Goal: Transaction & Acquisition: Purchase product/service

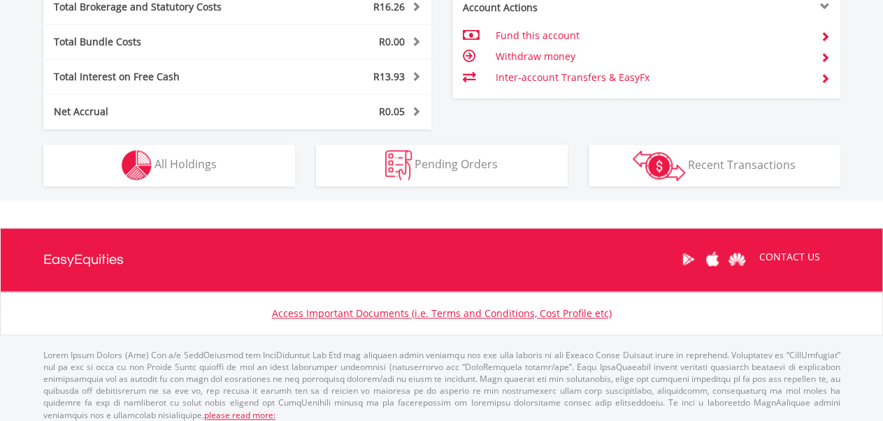
scroll to position [843, 0]
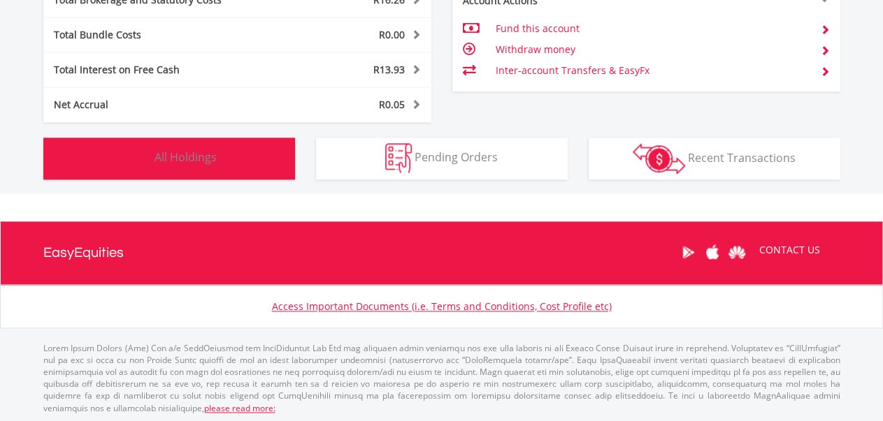
click at [230, 145] on button "Holdings All Holdings" at bounding box center [169, 159] width 252 height 42
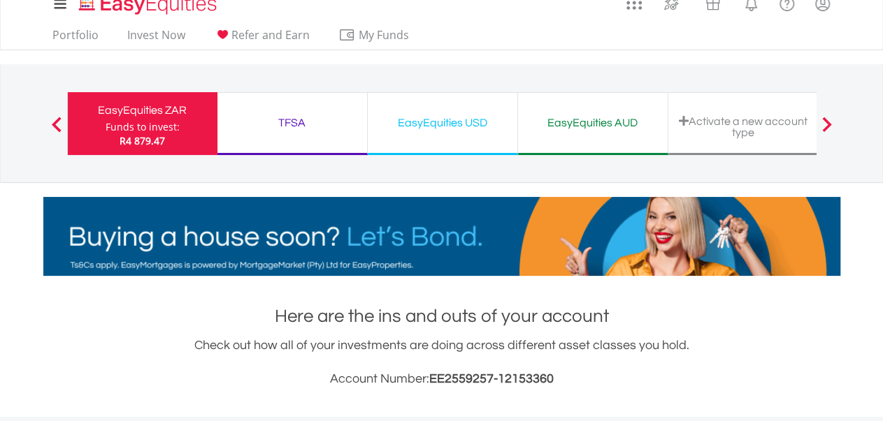
scroll to position [0, 0]
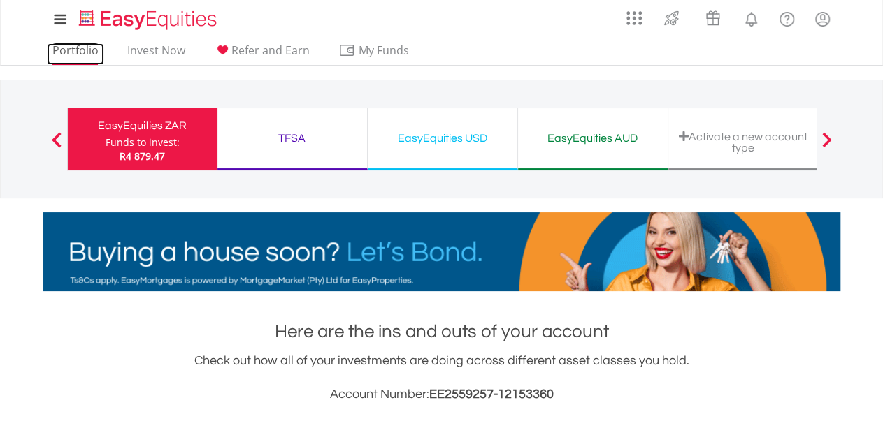
click at [78, 50] on link "Portfolio" at bounding box center [75, 54] width 57 height 22
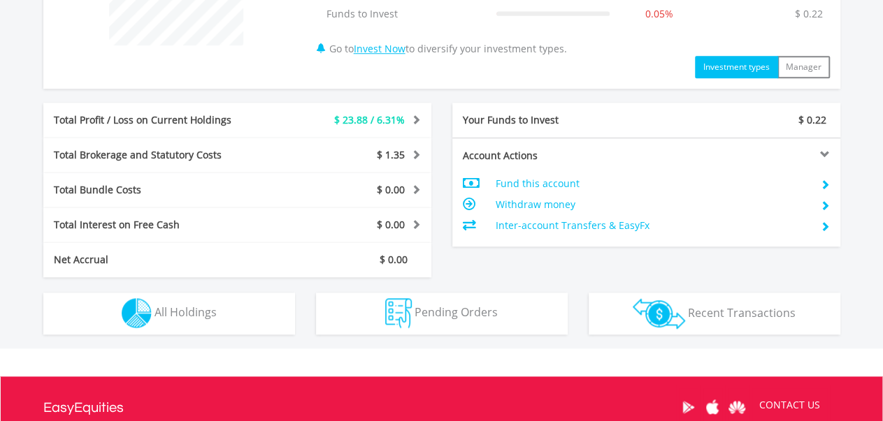
scroll to position [685, 0]
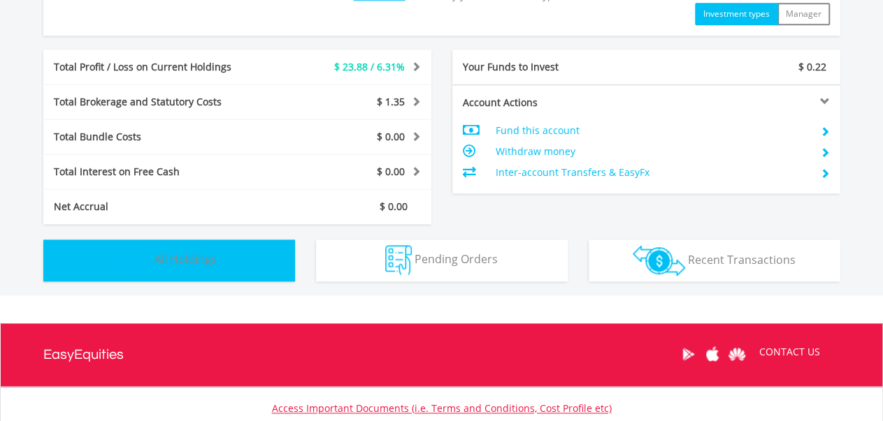
click at [163, 252] on span "All Holdings" at bounding box center [185, 259] width 62 height 15
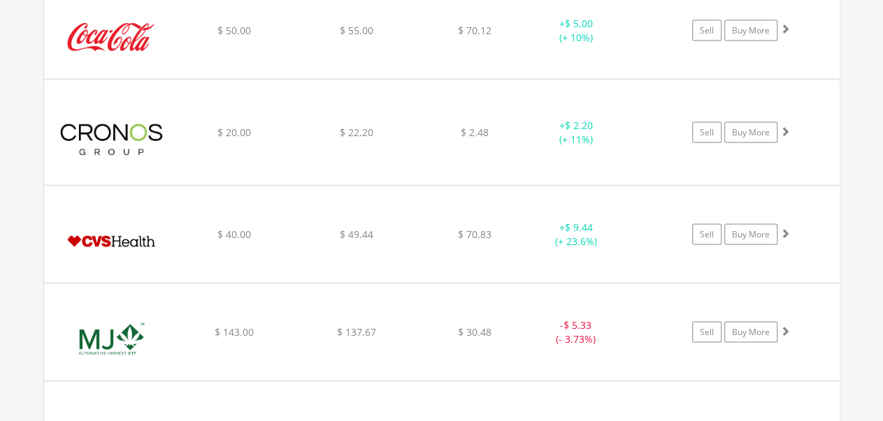
scroll to position [1297, 0]
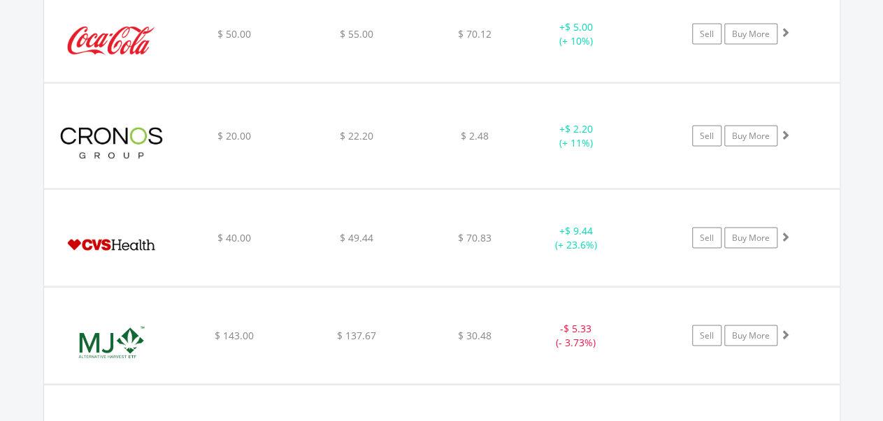
drag, startPoint x: 894, startPoint y: 282, endPoint x: 845, endPoint y: 235, distance: 67.2
click at [845, 235] on div "Value View Share View DIY Shares HOLDING PURCHASE VALUE CURRENT VALUE CURRENT P…" at bounding box center [441, 256] width 936 height 1147
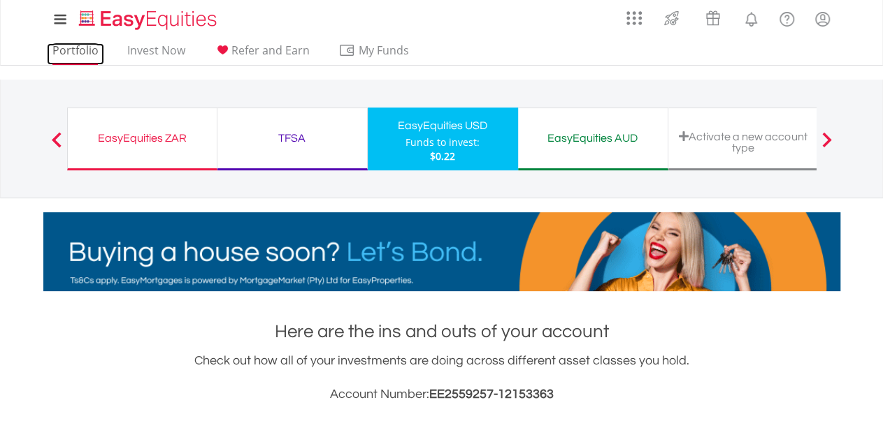
click at [68, 54] on link "Portfolio" at bounding box center [75, 54] width 57 height 22
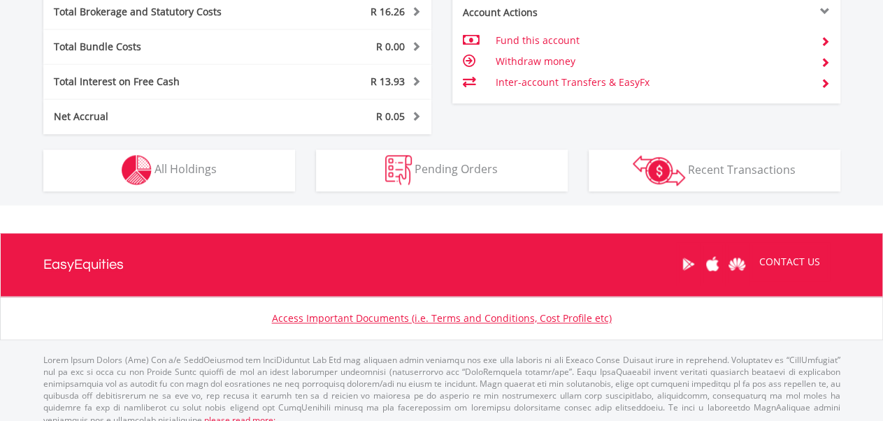
scroll to position [832, 0]
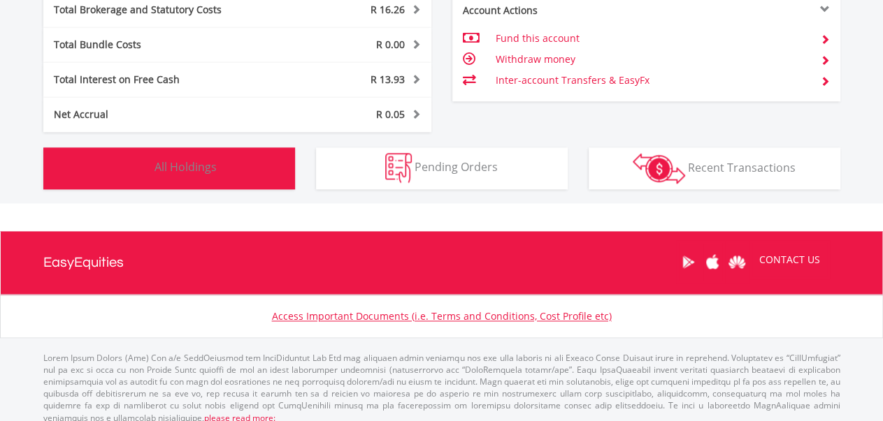
click at [214, 162] on span "All Holdings" at bounding box center [185, 167] width 62 height 15
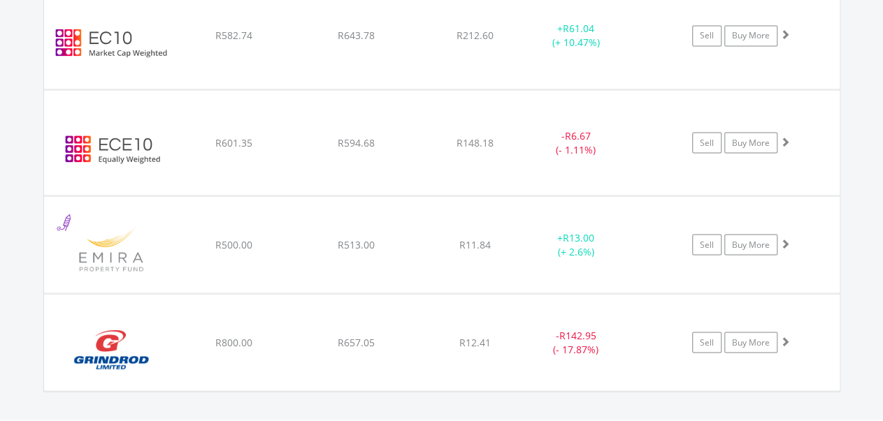
scroll to position [1241, 0]
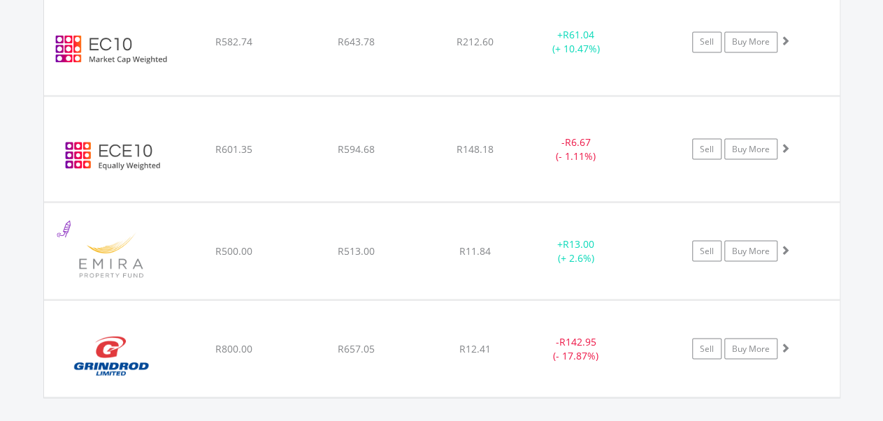
click at [854, 55] on div "Value View Share View DIY Shares HOLDING PURCHASE VALUE CURRENT VALUE CURRENT P…" at bounding box center [441, 111] width 936 height 632
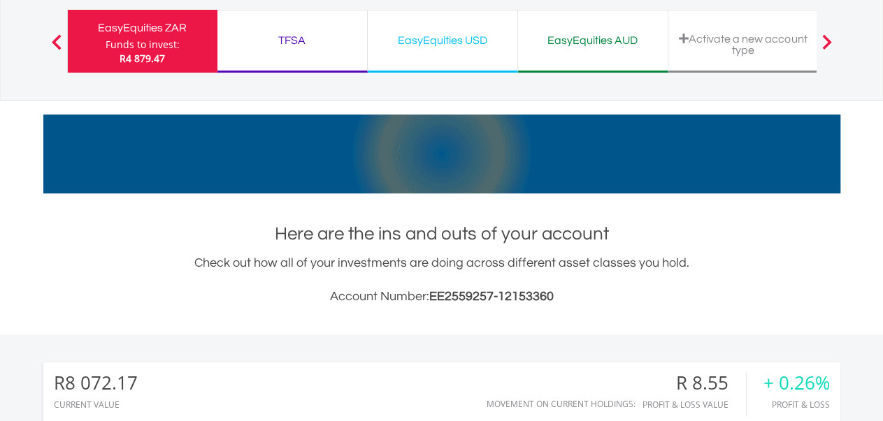
scroll to position [0, 0]
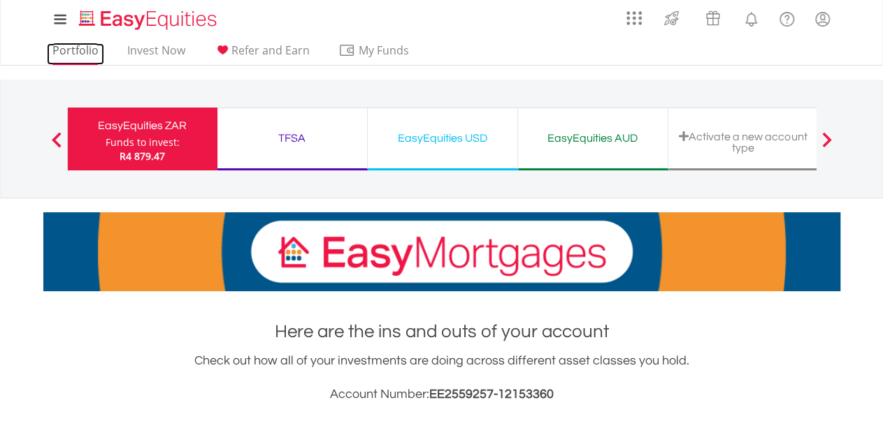
click at [80, 53] on link "Portfolio" at bounding box center [75, 54] width 57 height 22
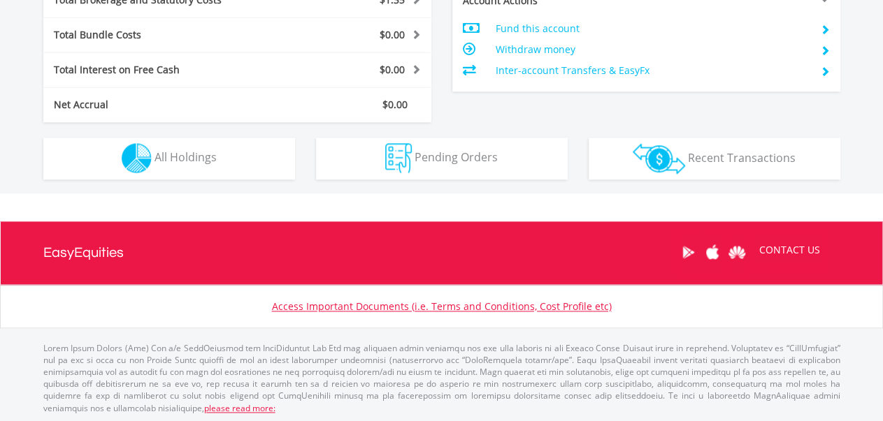
scroll to position [134, 266]
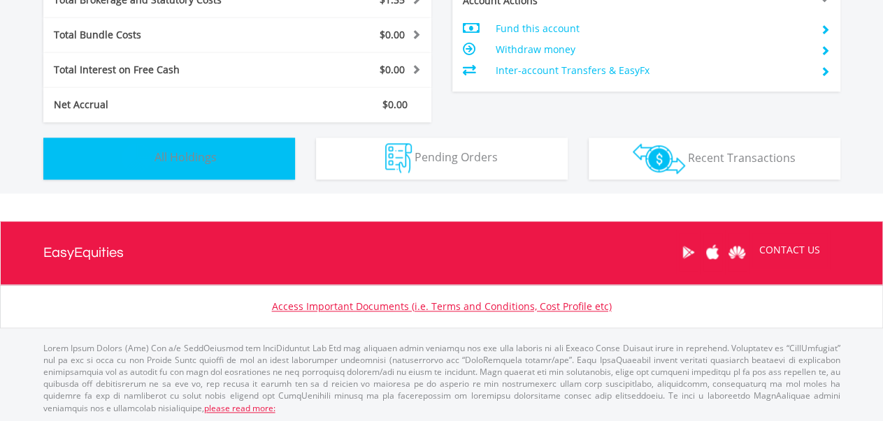
click at [231, 161] on button "Holdings All Holdings" at bounding box center [169, 159] width 252 height 42
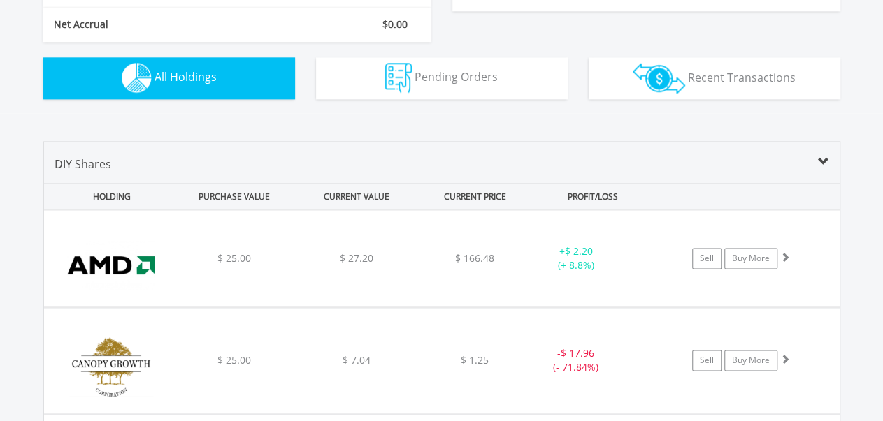
scroll to position [890, 0]
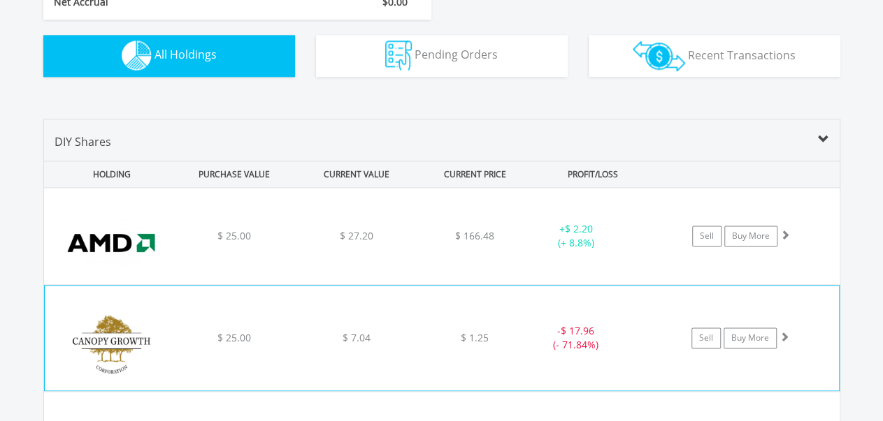
click at [792, 284] on div "﻿ Canopy Growth Corporation $ 25.00 $ 7.04 $ 1.25 - $ 17.96 (- 71.84%) Sell Buy…" at bounding box center [441, 236] width 795 height 96
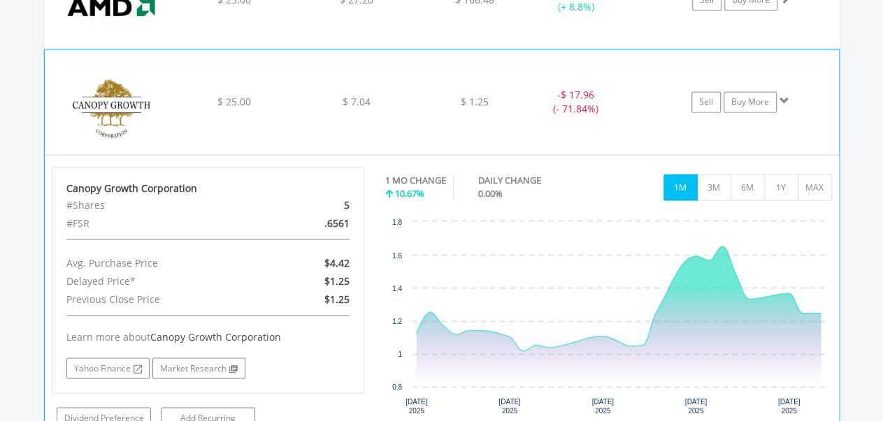
scroll to position [1130, 0]
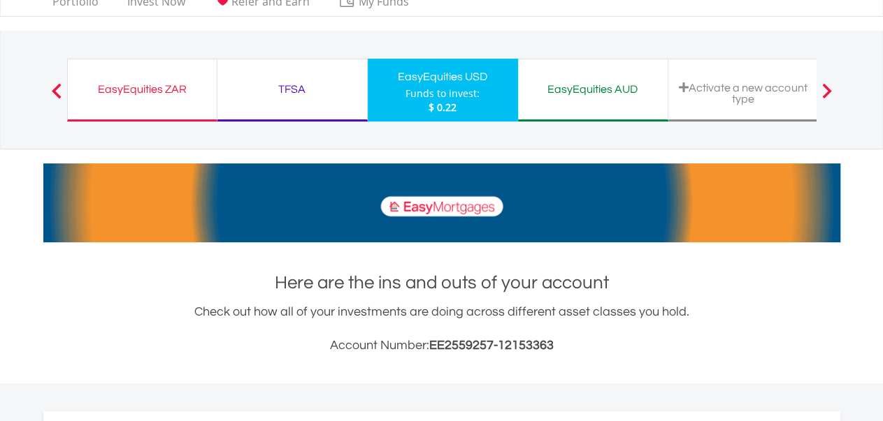
scroll to position [0, 0]
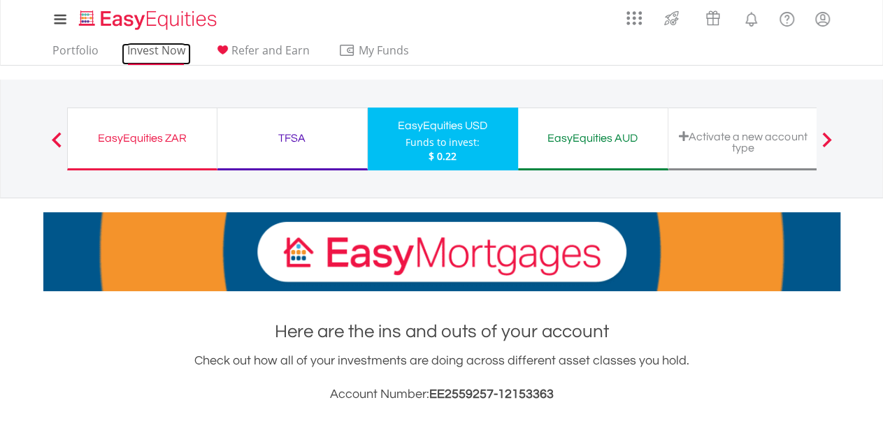
click at [175, 44] on link "Invest Now" at bounding box center [156, 54] width 69 height 22
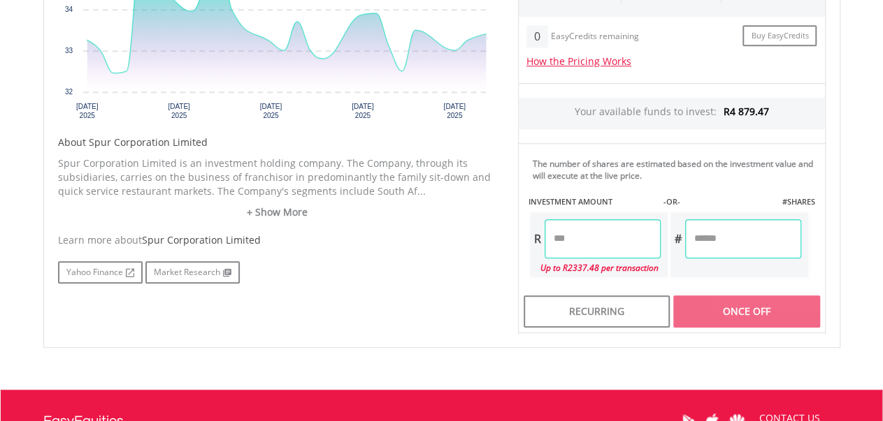
scroll to position [578, 0]
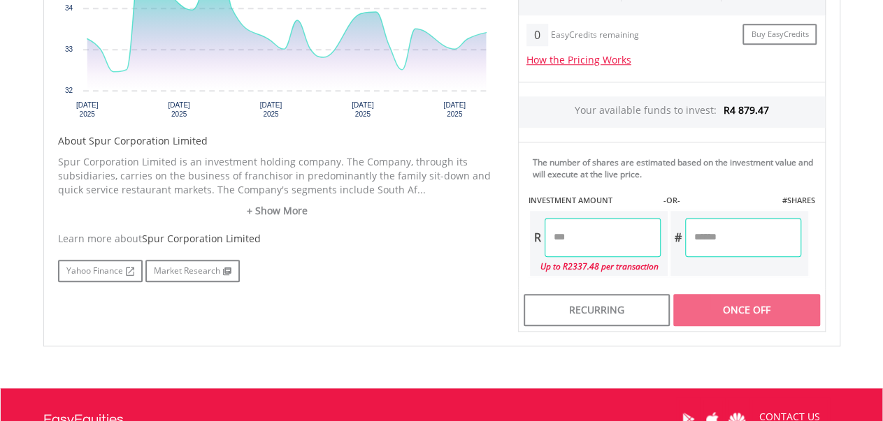
click at [600, 238] on input "number" at bounding box center [602, 237] width 116 height 39
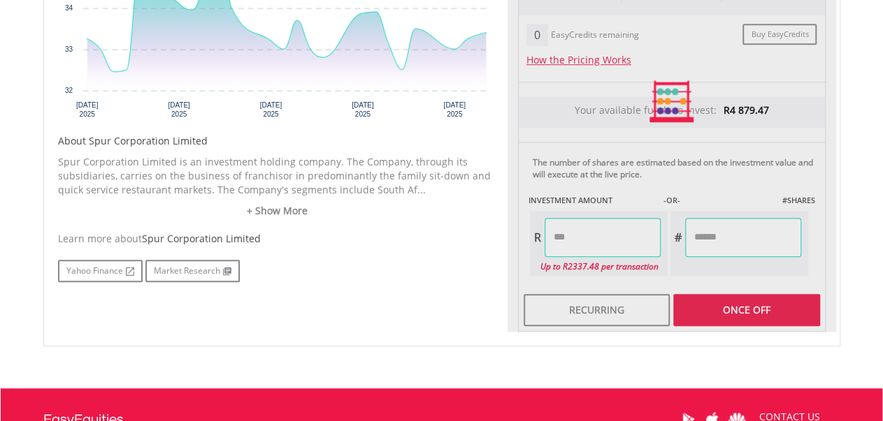
type input "*******"
click at [719, 314] on div "Last Updated Price: 15-min. Delay* Price Update Cost: 2 Credits Request A Price…" at bounding box center [671, 101] width 328 height 461
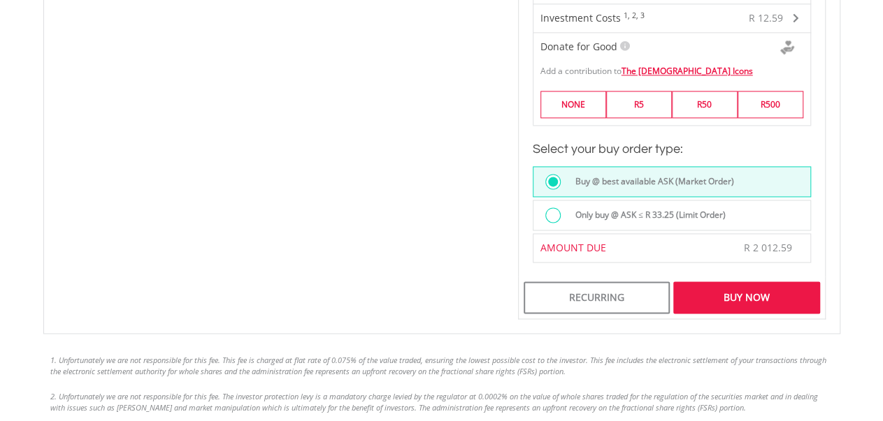
scroll to position [939, 0]
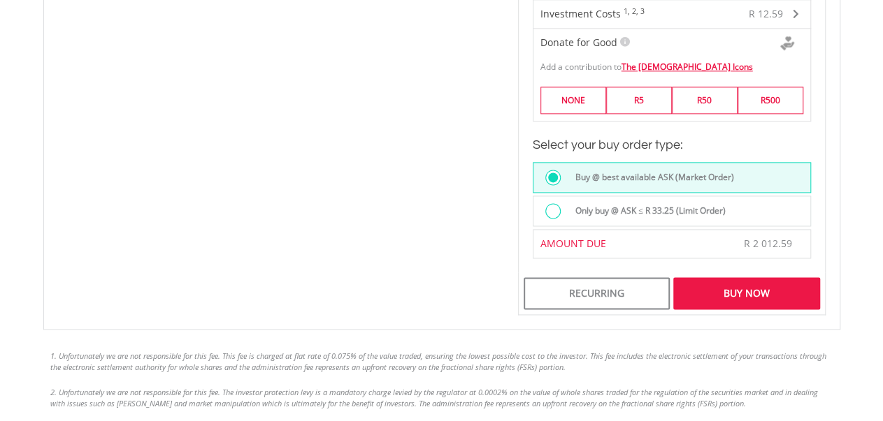
click at [746, 287] on div "Buy Now" at bounding box center [746, 293] width 146 height 32
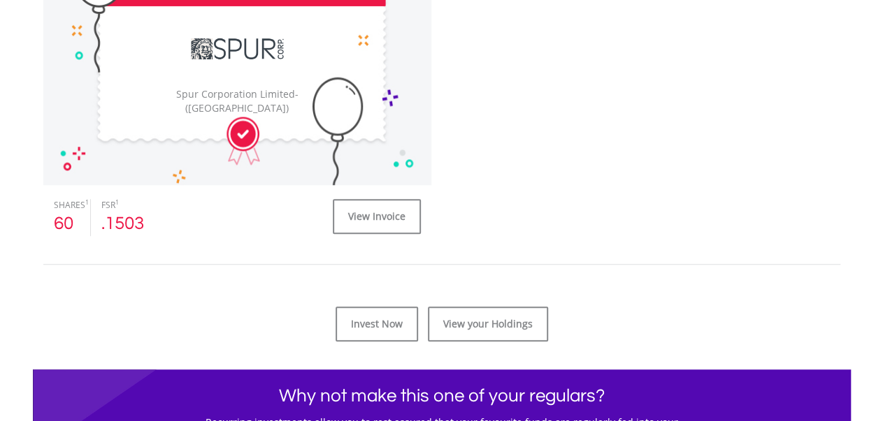
scroll to position [496, 0]
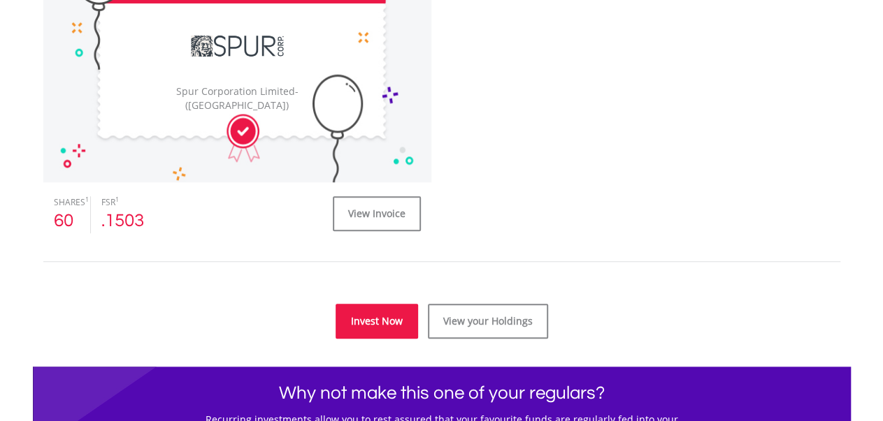
click at [381, 318] on link "Invest Now" at bounding box center [376, 321] width 82 height 35
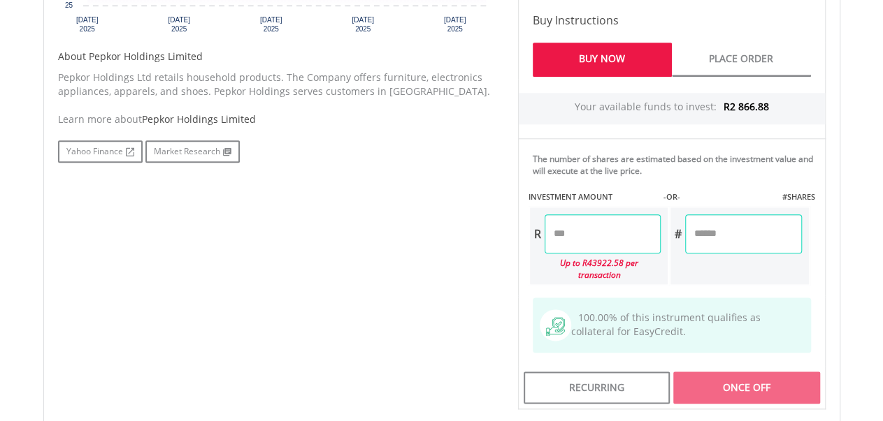
scroll to position [700, 0]
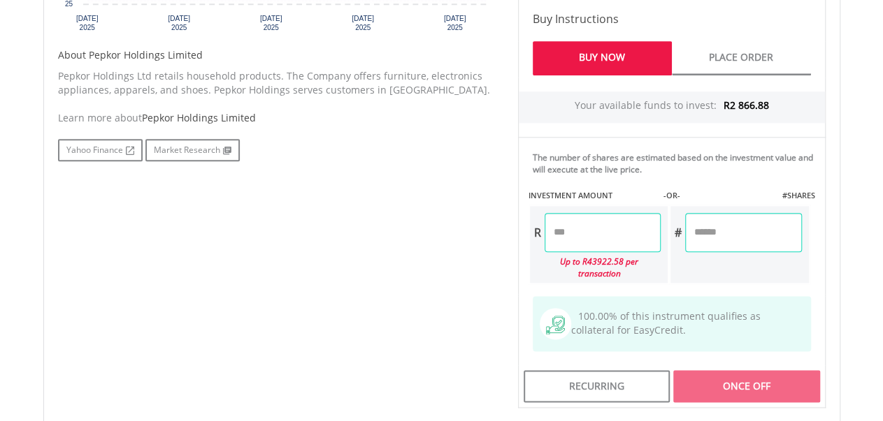
click at [572, 226] on input "number" at bounding box center [602, 232] width 116 height 39
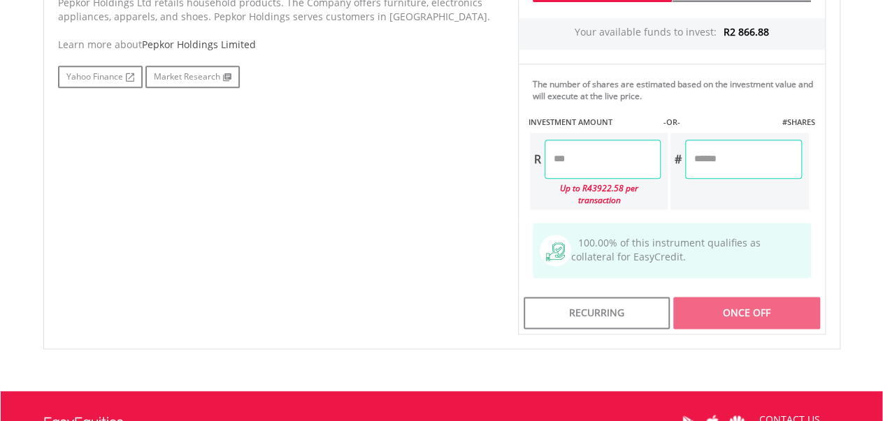
scroll to position [778, 0]
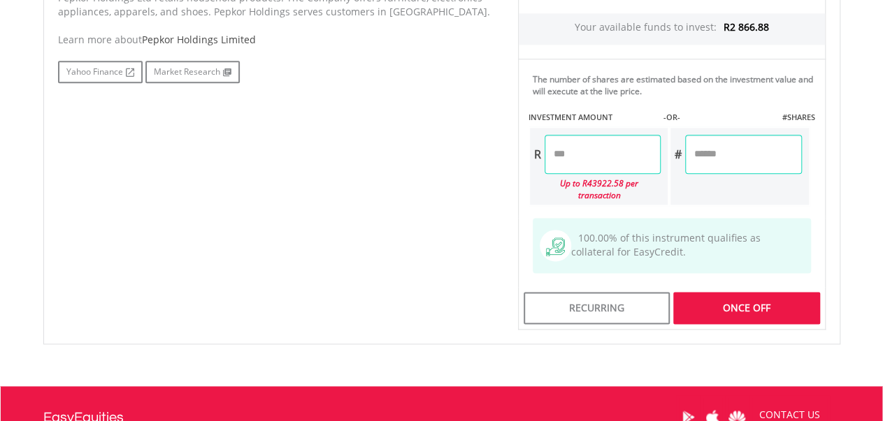
click at [741, 307] on div "Last Updated Price: 15-min. Delay* Price Update Cost: 2 Credits Request A Price…" at bounding box center [671, 18] width 328 height 623
type input "*******"
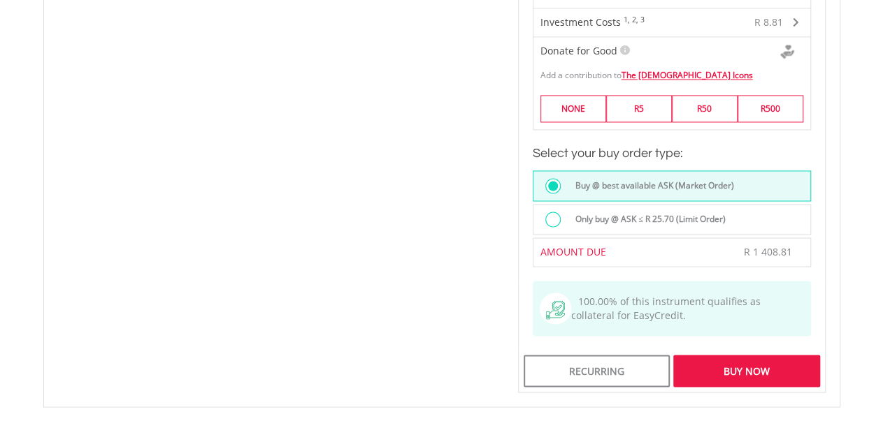
scroll to position [1062, 0]
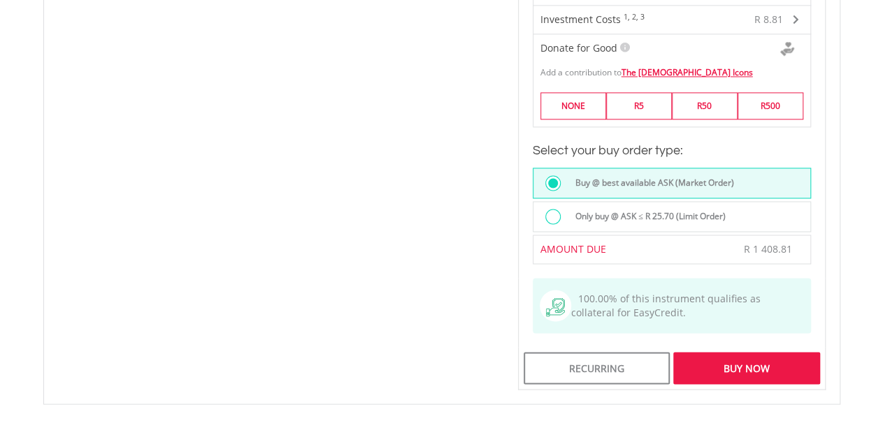
click at [720, 360] on div "Buy Now" at bounding box center [746, 369] width 146 height 32
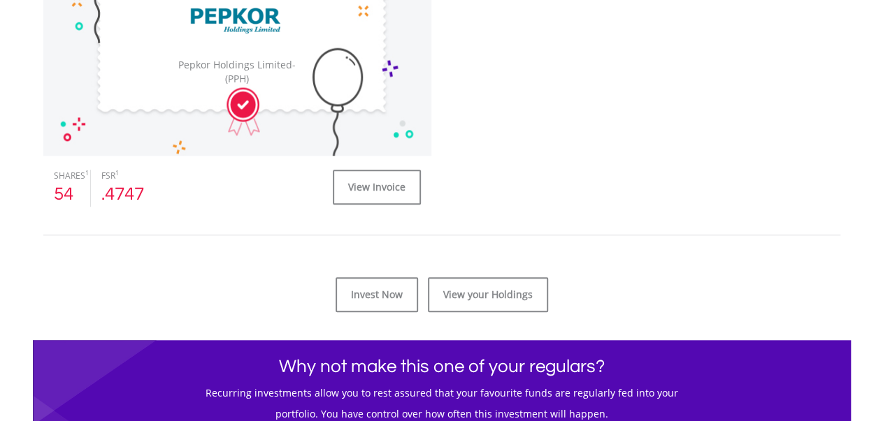
scroll to position [528, 0]
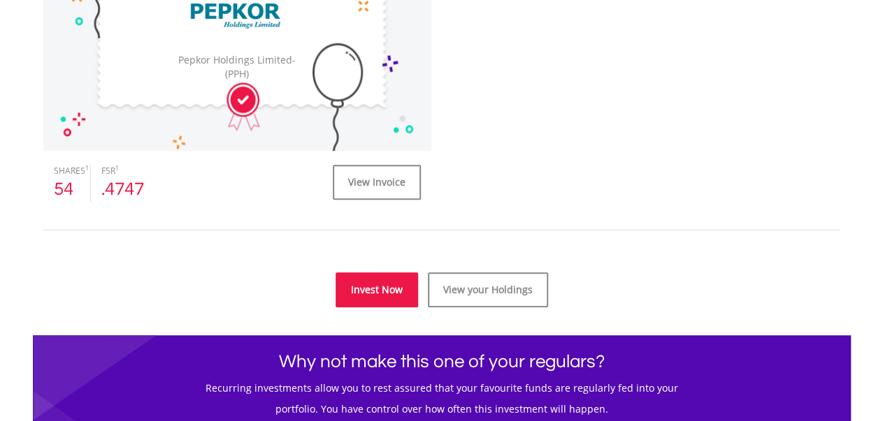
click at [376, 290] on link "Invest Now" at bounding box center [376, 290] width 82 height 35
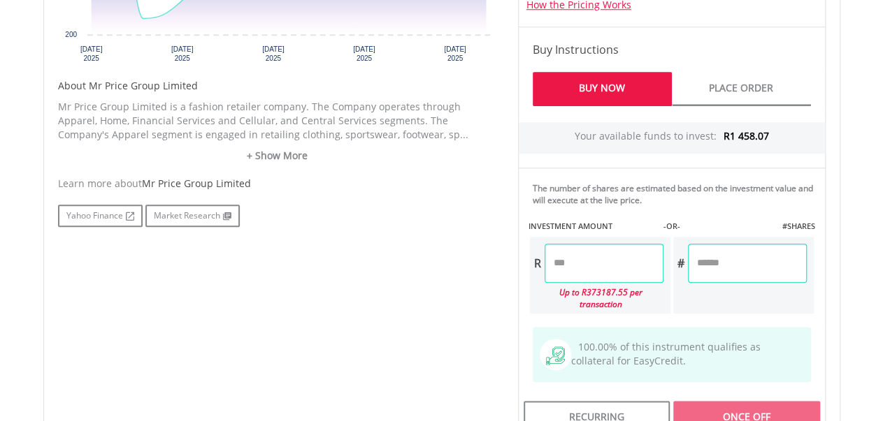
scroll to position [660, 0]
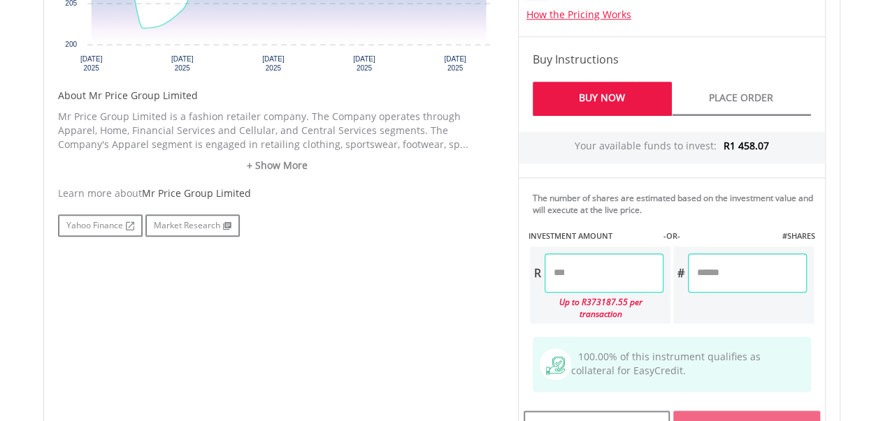
click at [585, 282] on input "number" at bounding box center [603, 273] width 119 height 39
type input "*******"
type input "******"
click at [838, 286] on div "No chart available. 1 MO CHANGE 1.02% DAILY CHANGE -0.44% 1M 3M 6M 1Y MAX" at bounding box center [441, 137] width 797 height 653
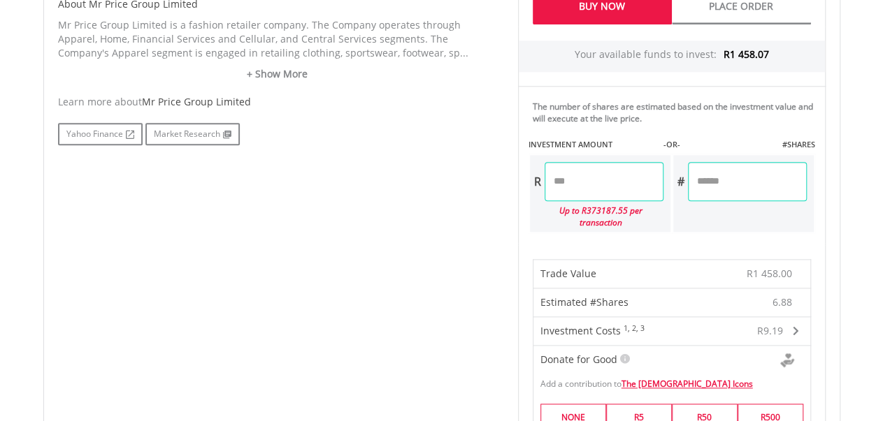
scroll to position [743, 0]
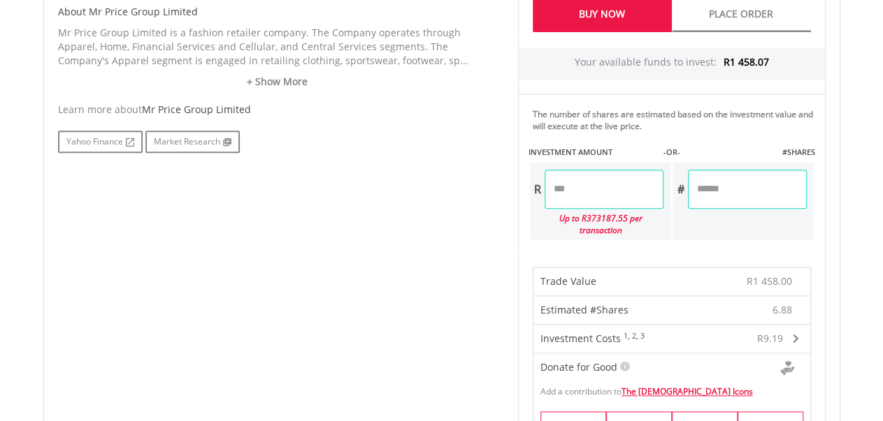
click at [568, 182] on input "*******" at bounding box center [603, 189] width 119 height 39
click at [575, 184] on input "*******" at bounding box center [603, 189] width 119 height 39
click at [571, 182] on input "*******" at bounding box center [603, 189] width 119 height 39
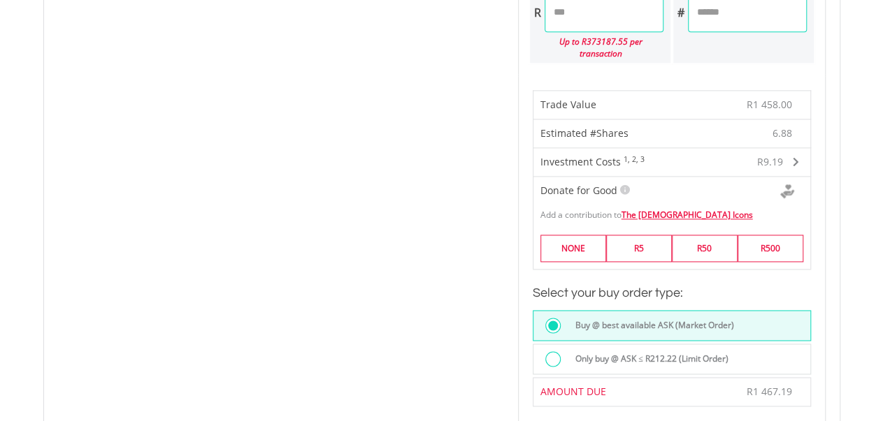
scroll to position [922, 0]
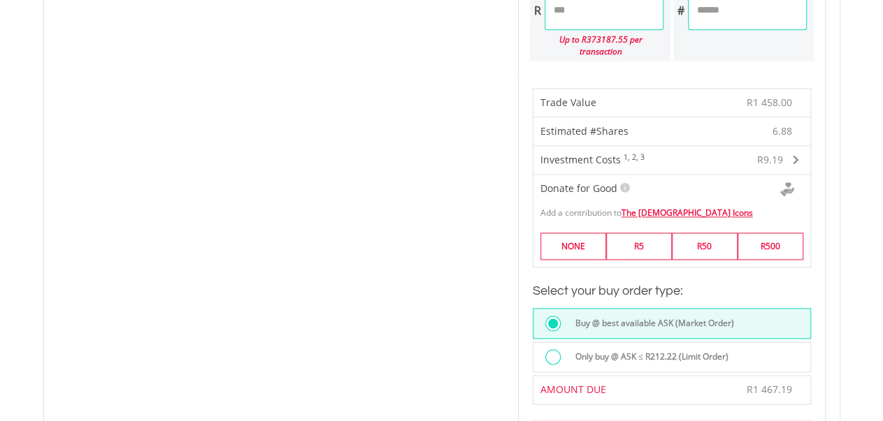
type input "*******"
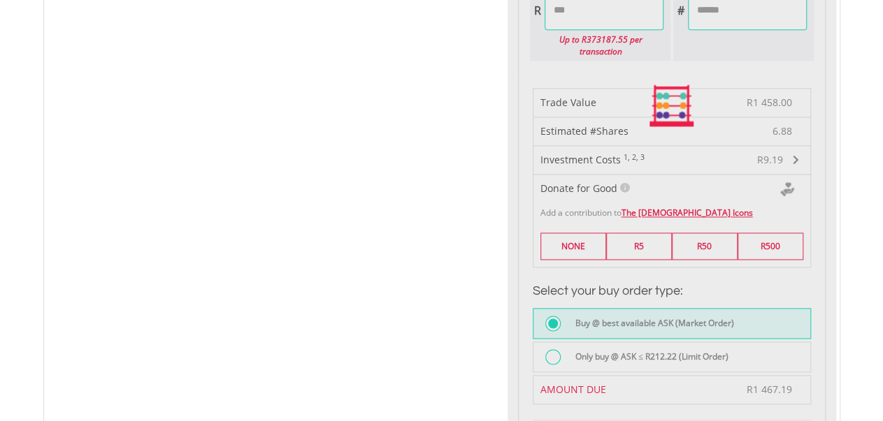
type input "******"
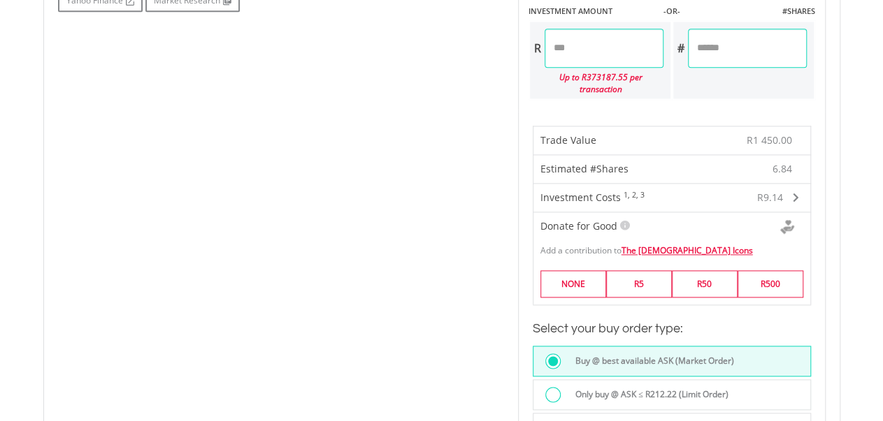
scroll to position [887, 0]
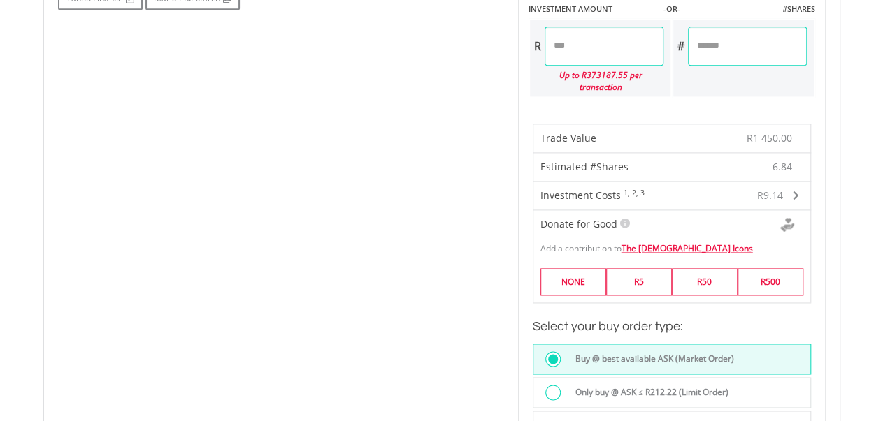
type input "*******"
type input "******"
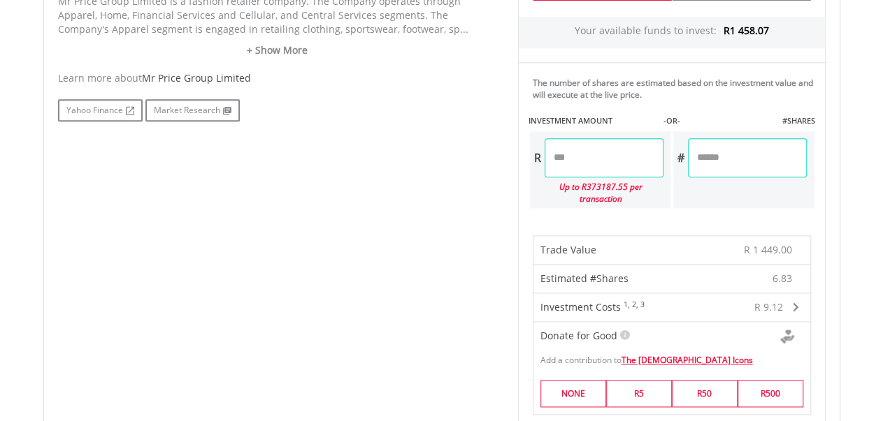
scroll to position [777, 0]
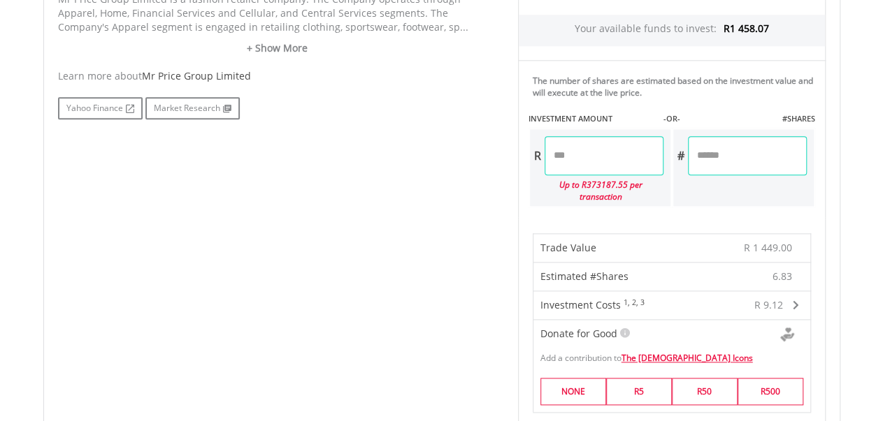
type input "*******"
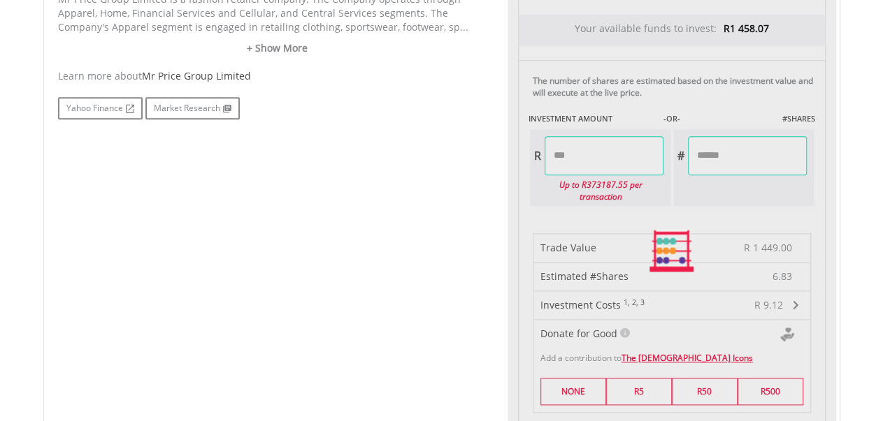
type input "******"
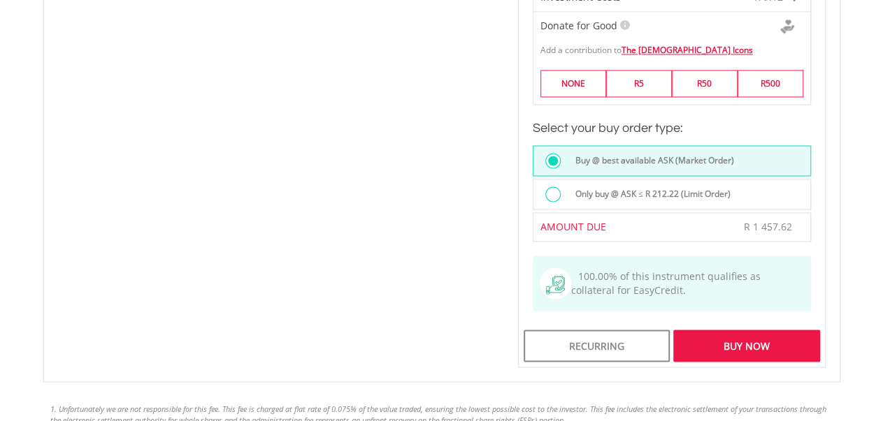
scroll to position [1089, 0]
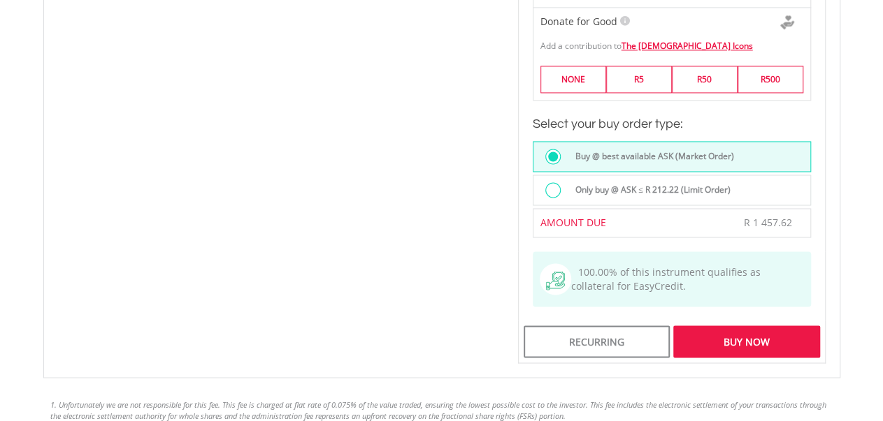
click at [740, 339] on div "Buy Now" at bounding box center [746, 342] width 146 height 32
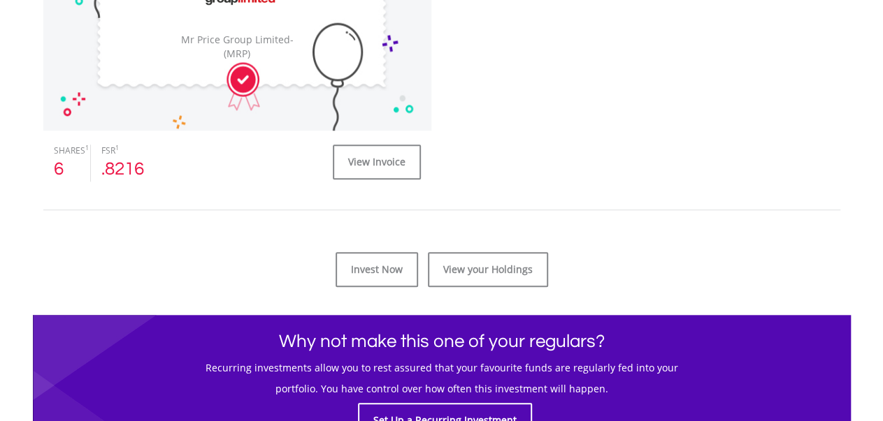
scroll to position [551, 0]
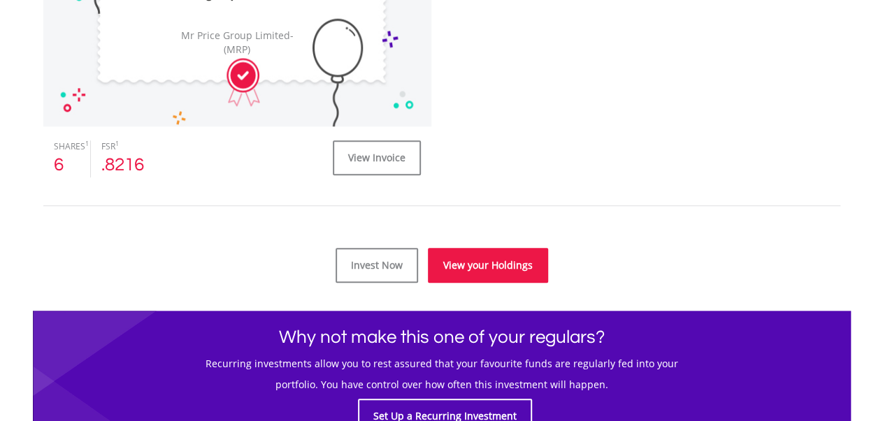
click at [494, 269] on link "View your Holdings" at bounding box center [488, 266] width 120 height 35
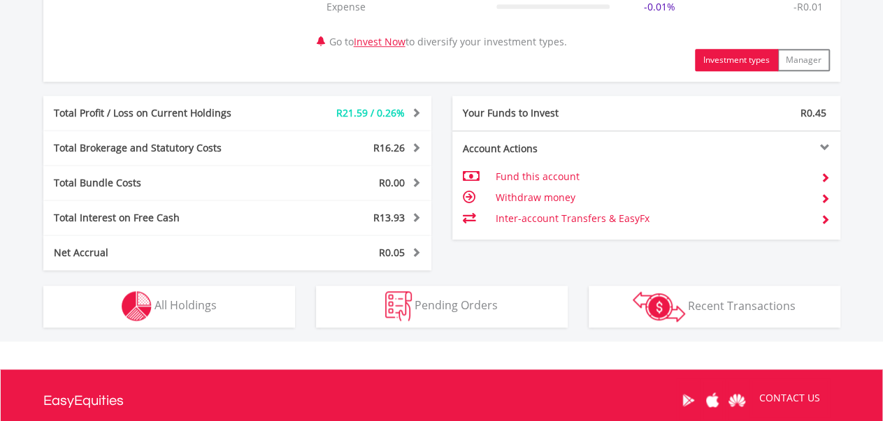
scroll to position [763, 0]
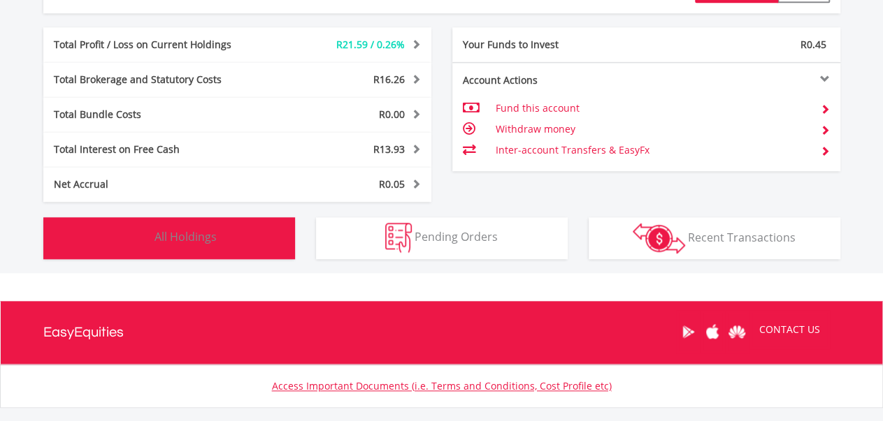
click at [182, 242] on span "All Holdings" at bounding box center [185, 236] width 62 height 15
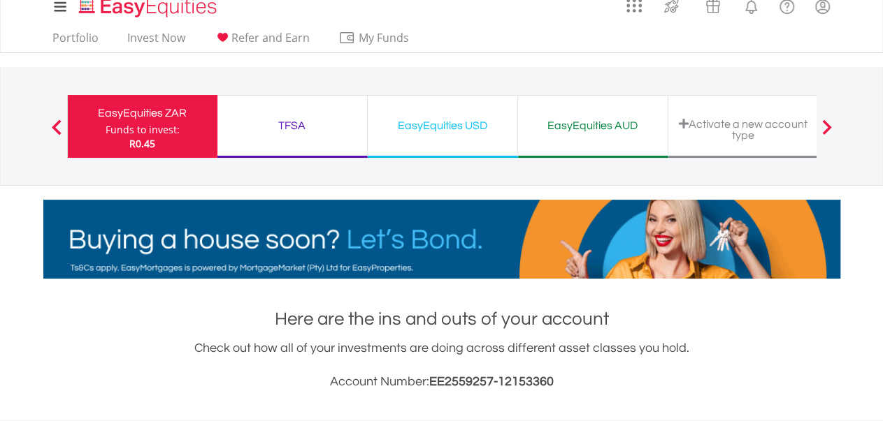
scroll to position [0, 0]
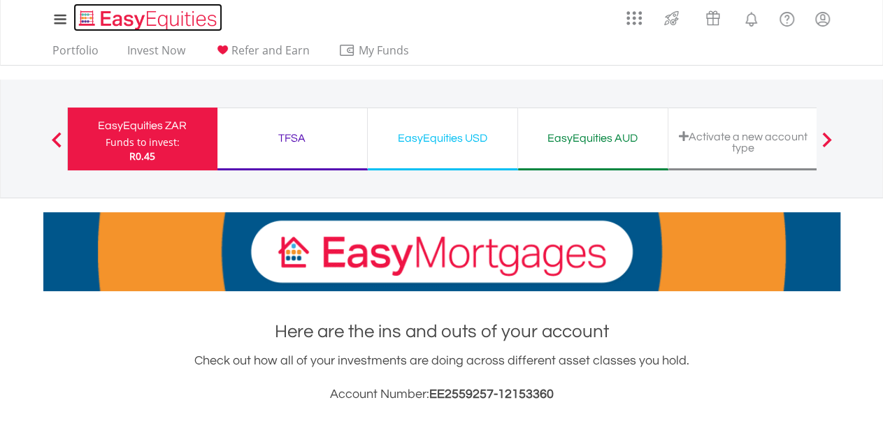
click at [119, 16] on img "Home page" at bounding box center [149, 19] width 146 height 23
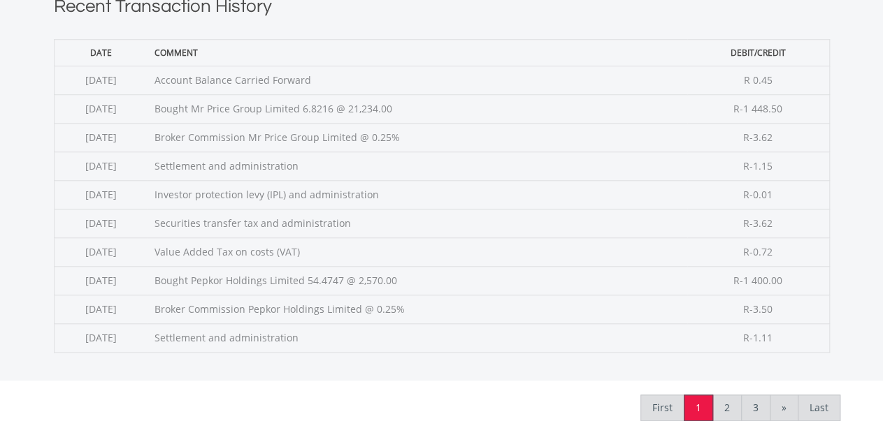
scroll to position [588, 0]
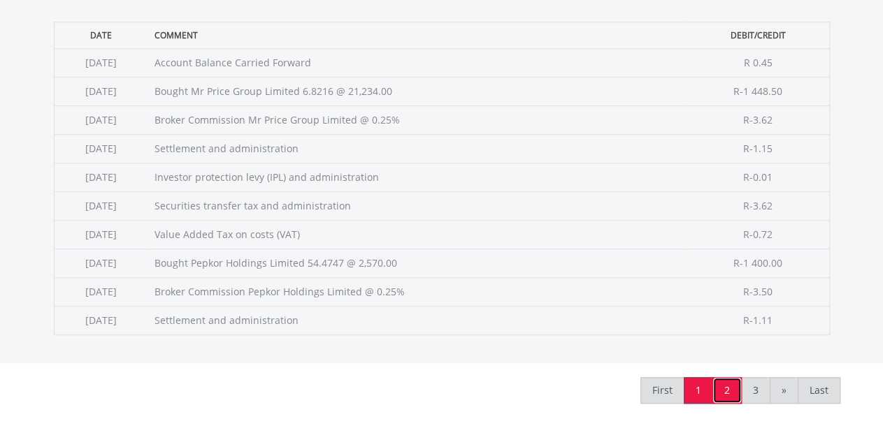
click at [732, 383] on link "2" at bounding box center [726, 390] width 29 height 27
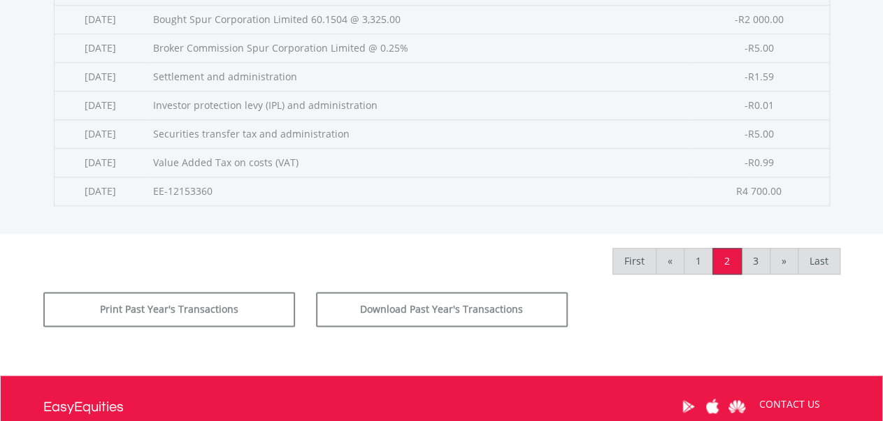
scroll to position [714, 0]
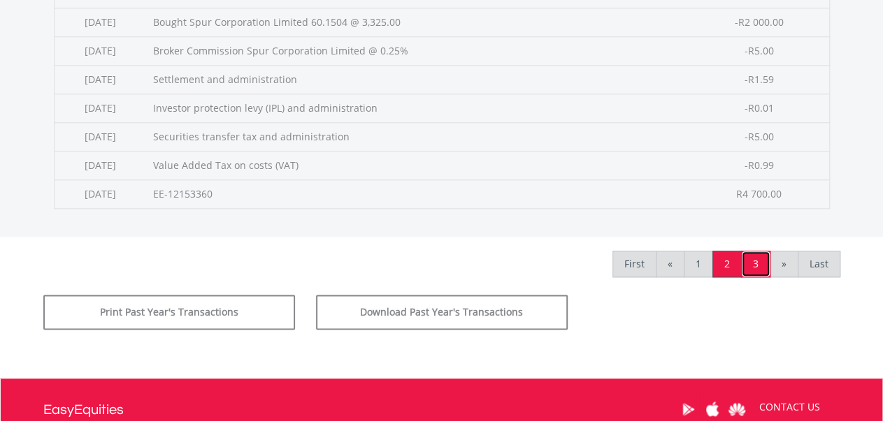
click at [750, 256] on link "3" at bounding box center [755, 264] width 29 height 27
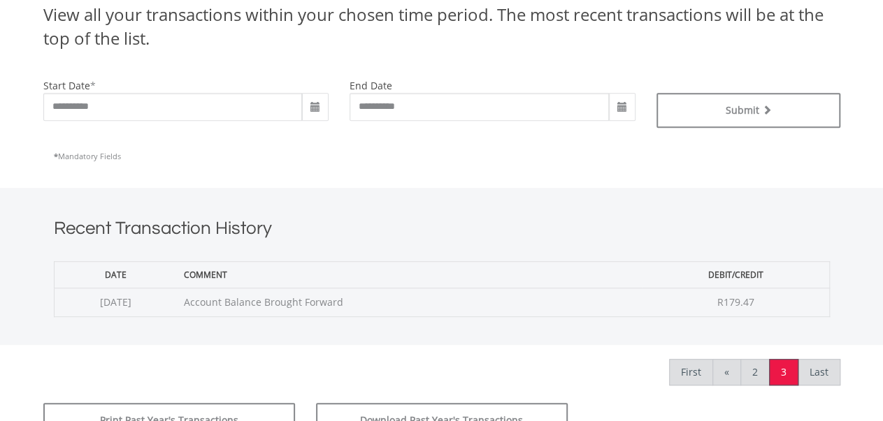
scroll to position [347, 0]
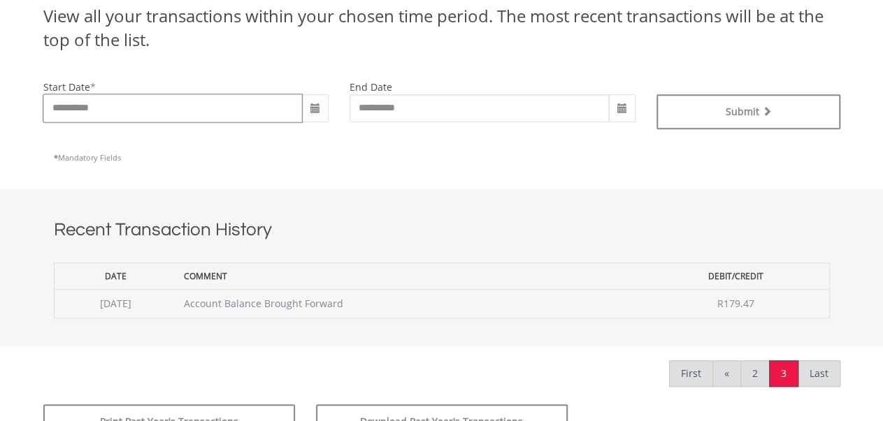
click at [249, 111] on input "**********" at bounding box center [172, 108] width 259 height 28
click at [321, 109] on span at bounding box center [315, 108] width 27 height 28
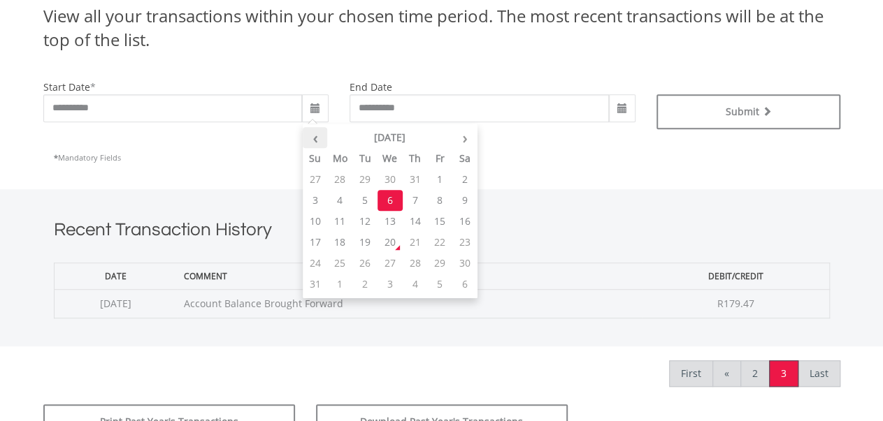
click at [319, 133] on th "‹" at bounding box center [315, 137] width 25 height 21
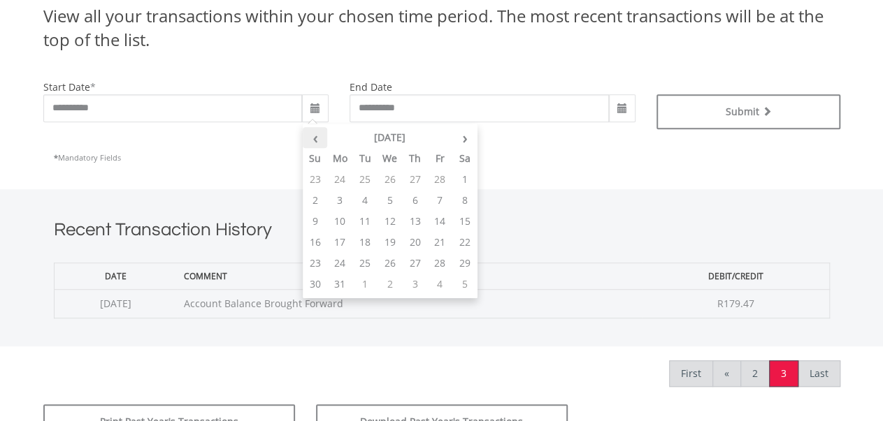
click at [319, 133] on th "‹" at bounding box center [315, 137] width 25 height 21
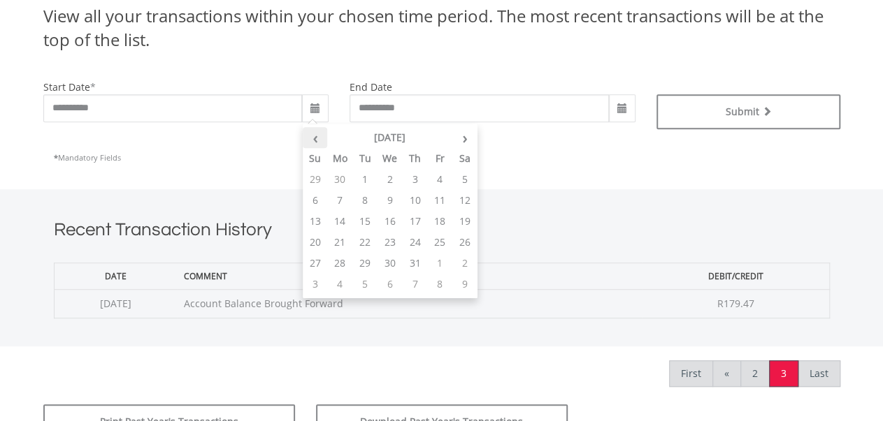
click at [319, 133] on th "‹" at bounding box center [315, 137] width 25 height 21
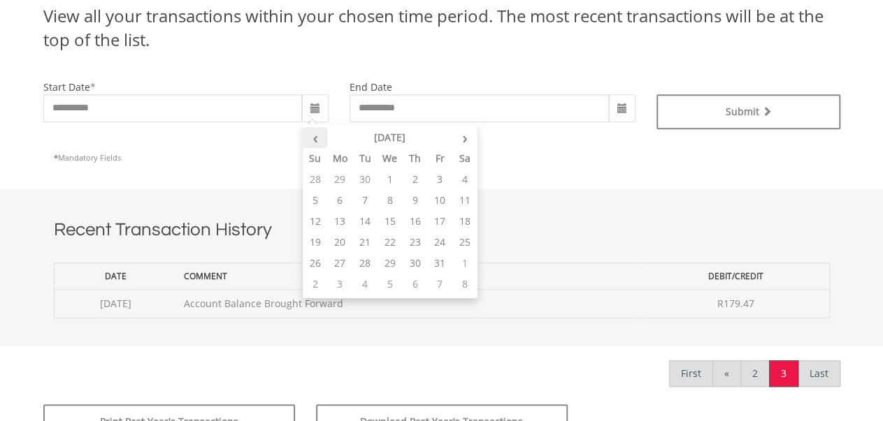
click at [319, 133] on th "‹" at bounding box center [315, 137] width 25 height 21
click at [340, 182] on td "1" at bounding box center [339, 179] width 25 height 21
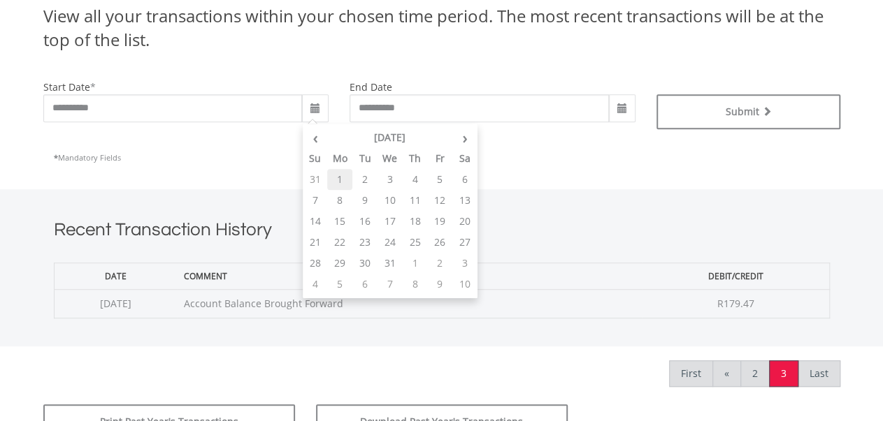
type input "**********"
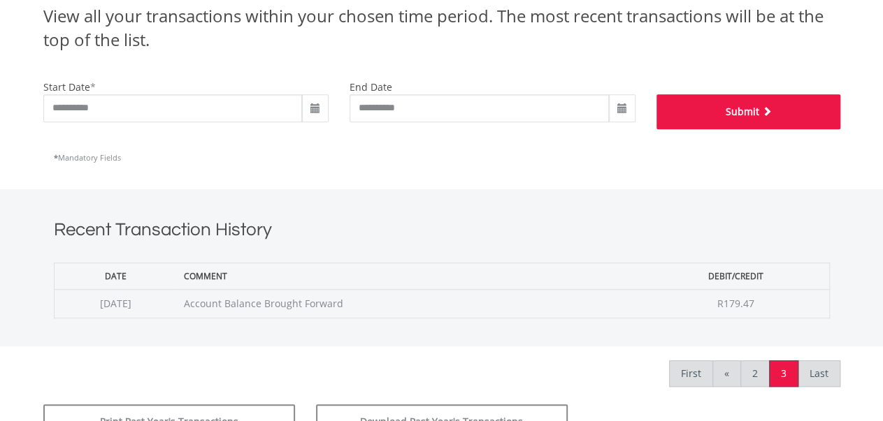
click at [723, 103] on button "Submit" at bounding box center [748, 111] width 184 height 35
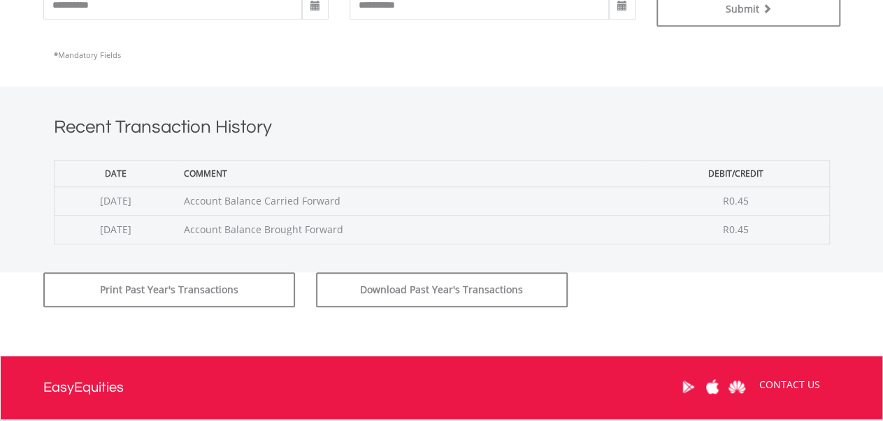
scroll to position [454, 0]
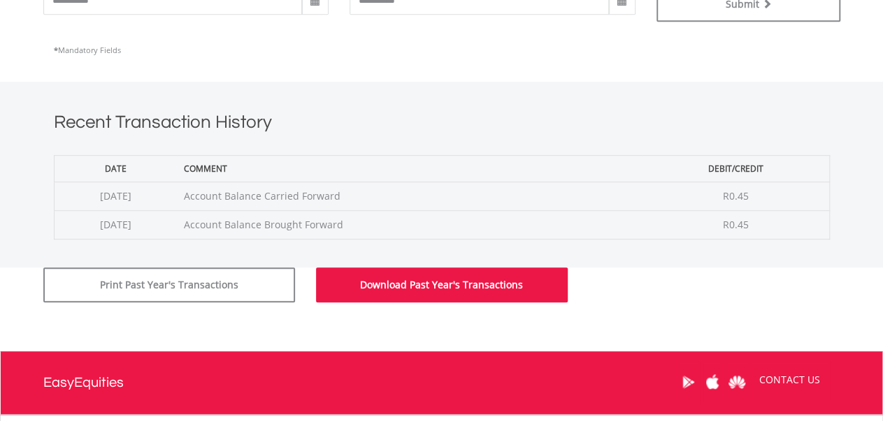
click at [519, 291] on button "Download Past Year's Transactions" at bounding box center [442, 285] width 252 height 35
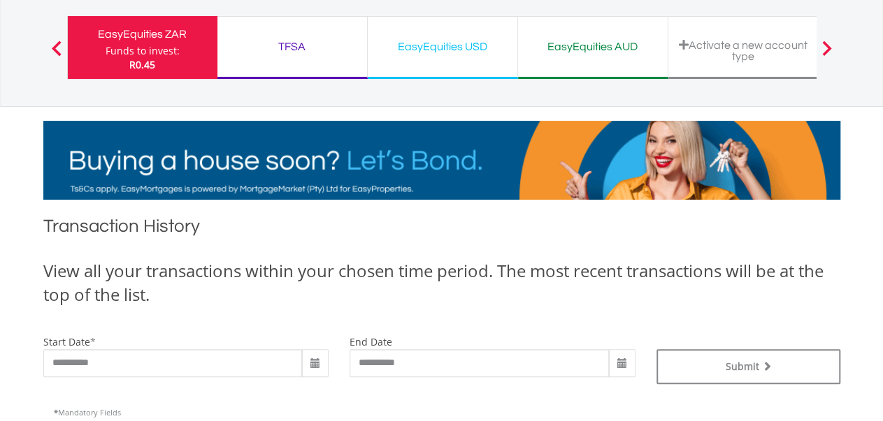
scroll to position [0, 0]
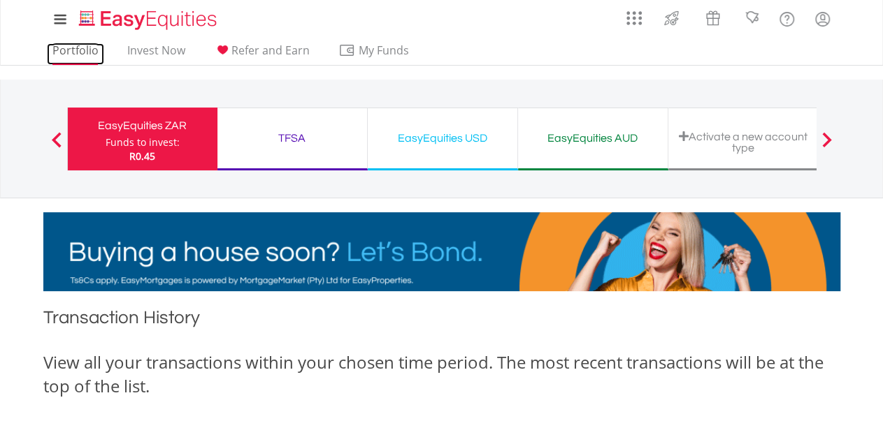
click at [75, 49] on link "Portfolio" at bounding box center [75, 54] width 57 height 22
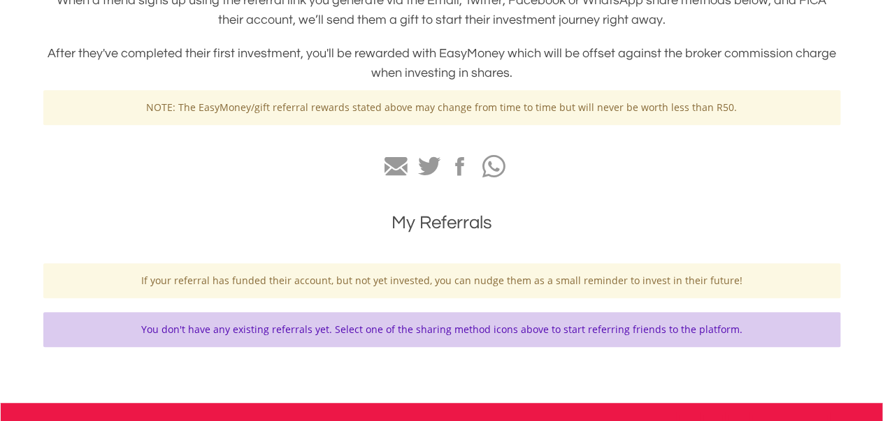
scroll to position [409, 0]
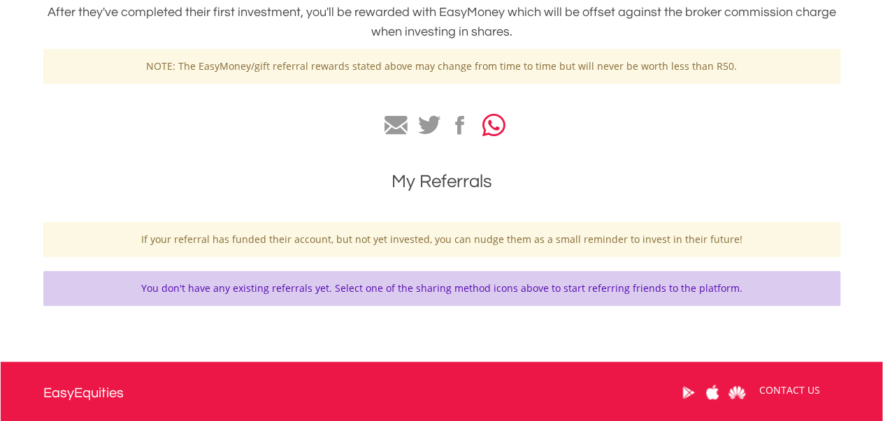
click at [491, 130] on icon "button" at bounding box center [493, 125] width 23 height 26
